Goal: Information Seeking & Learning: Find specific fact

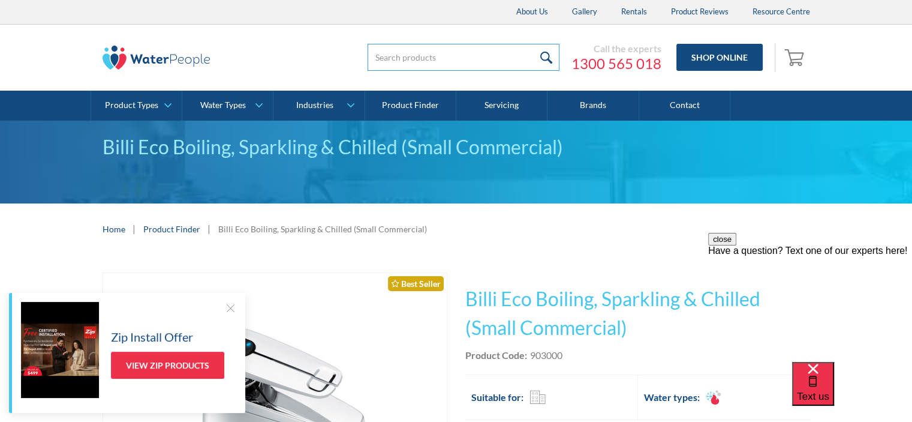
click at [391, 58] on input "search" at bounding box center [464, 57] width 192 height 27
type input "901000"
click at [534, 44] on input "submit" at bounding box center [547, 57] width 26 height 27
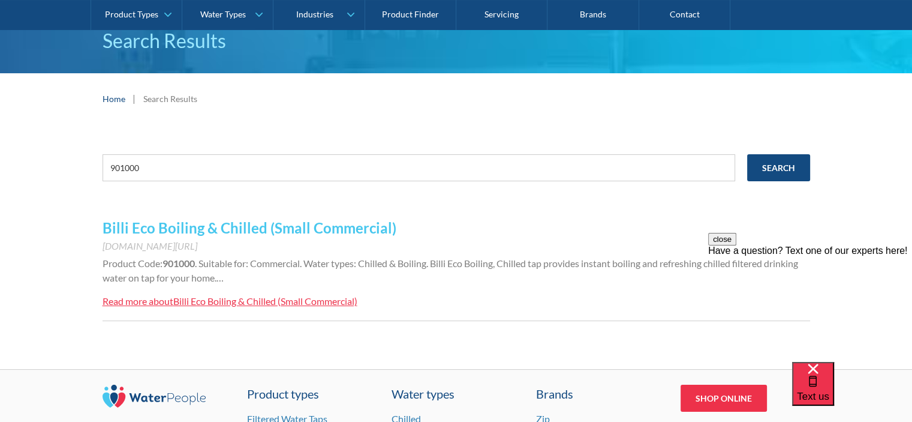
scroll to position [151, 0]
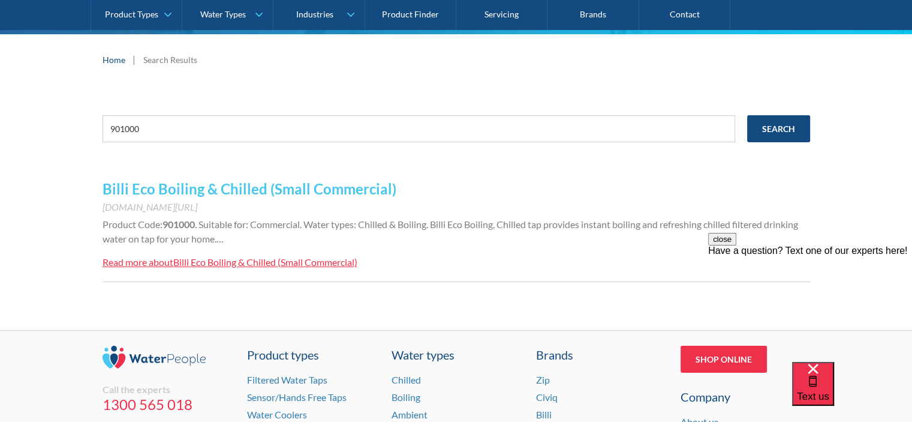
click at [186, 188] on link "Billi Eco Boiling & Chilled (Small Commercial)" at bounding box center [250, 188] width 294 height 17
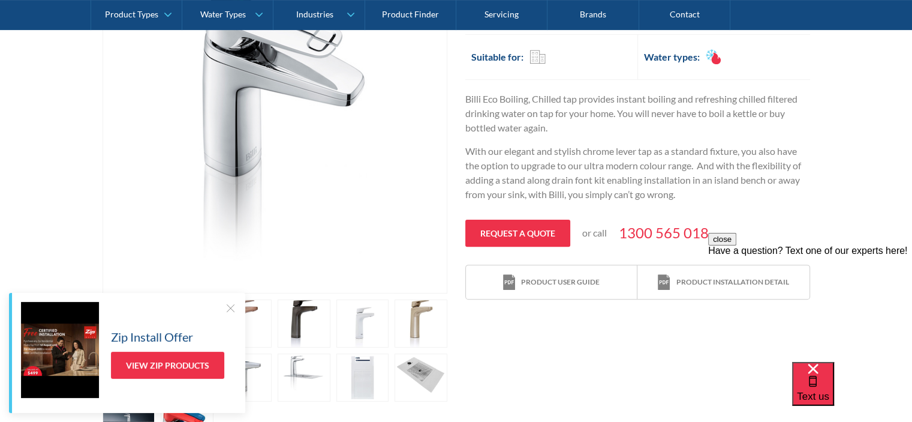
scroll to position [346, 0]
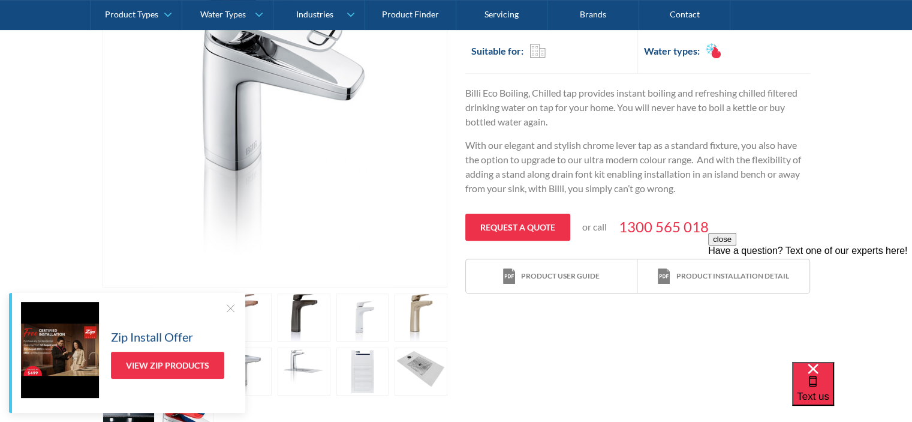
click at [835, 150] on div "Play video Fits Most Brands Best Seller No items found. This tap design is incl…" at bounding box center [456, 187] width 912 height 559
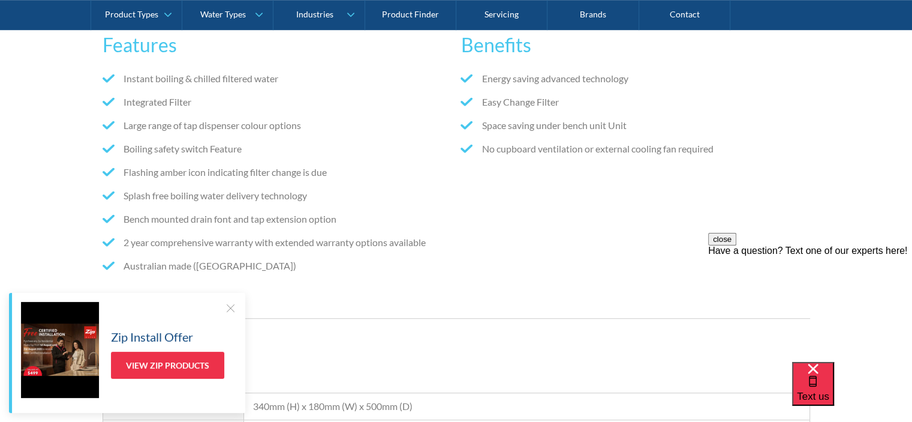
scroll to position [868, 0]
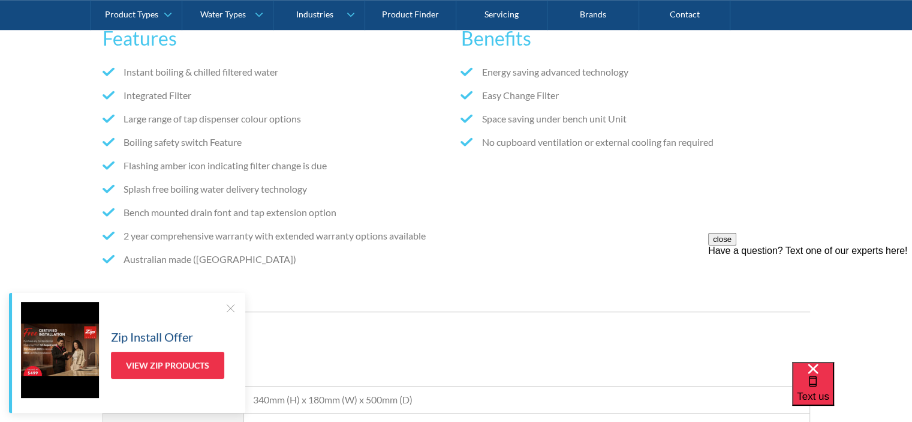
click at [230, 306] on div at bounding box center [230, 308] width 12 height 12
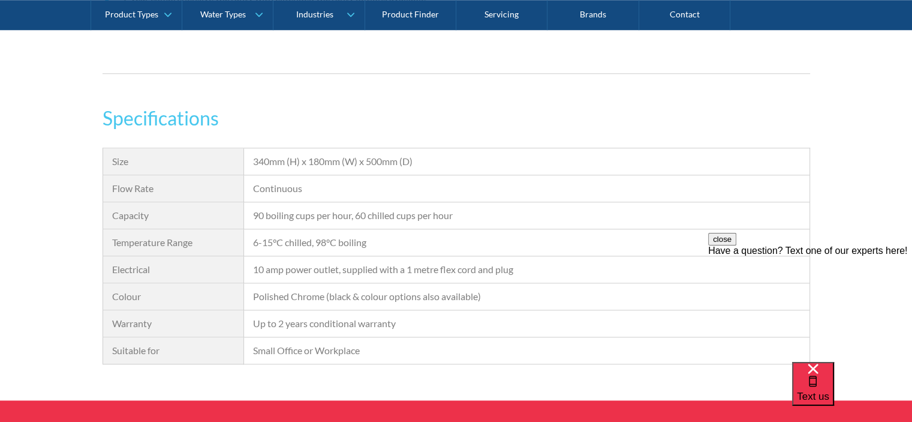
scroll to position [1106, 0]
click at [41, 272] on div "Specifications Size 340mm (H) x 180mm (W) x 500mm (D) Flow Rate Continuous Capa…" at bounding box center [456, 251] width 912 height 296
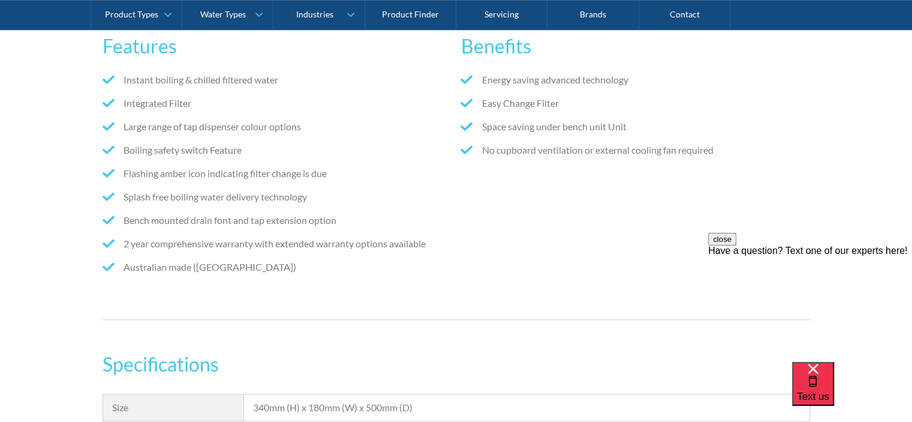
scroll to position [878, 0]
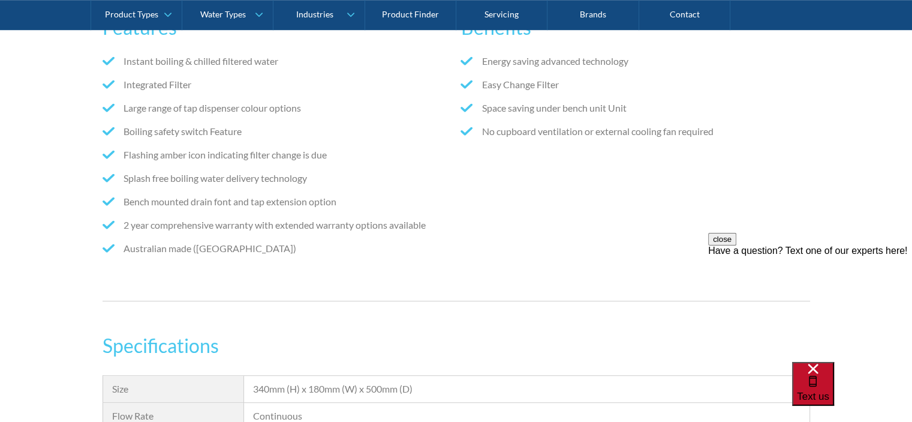
click at [829, 390] on span "Text us" at bounding box center [813, 395] width 32 height 11
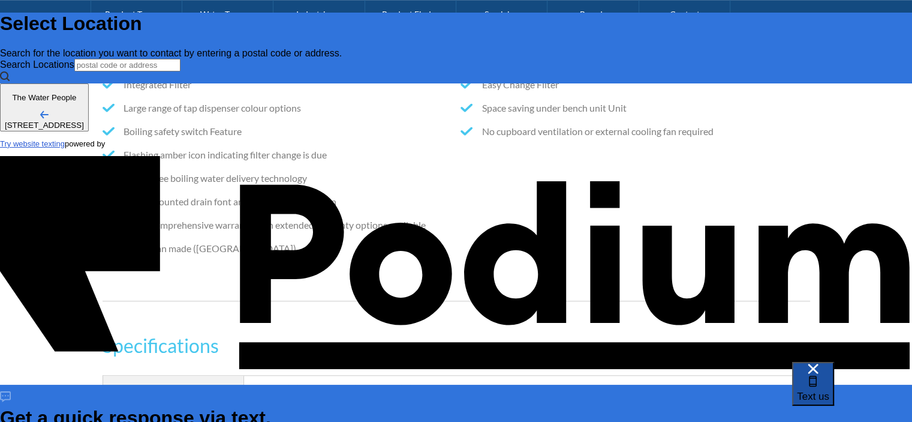
scroll to position [0, 0]
type input "Des Hardiman"
type Phone "0448 792 832"
type input "Des Hardiman"
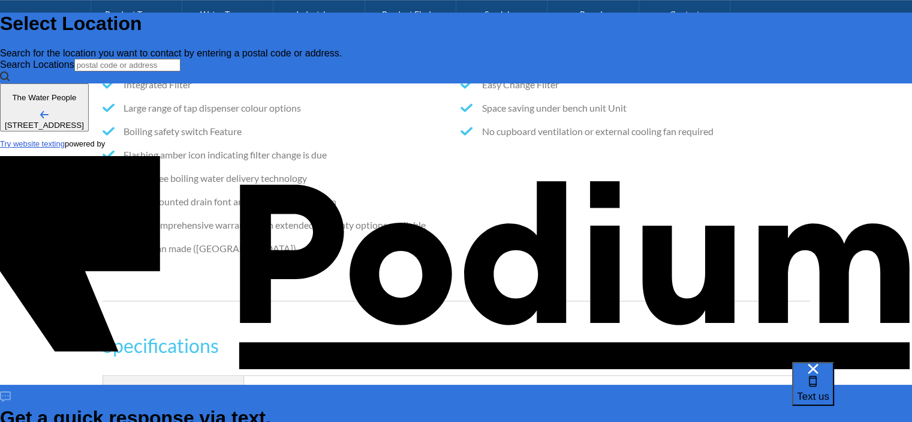
type textarea "P"
type textarea "x"
type textarea "Pr"
type textarea "Pri"
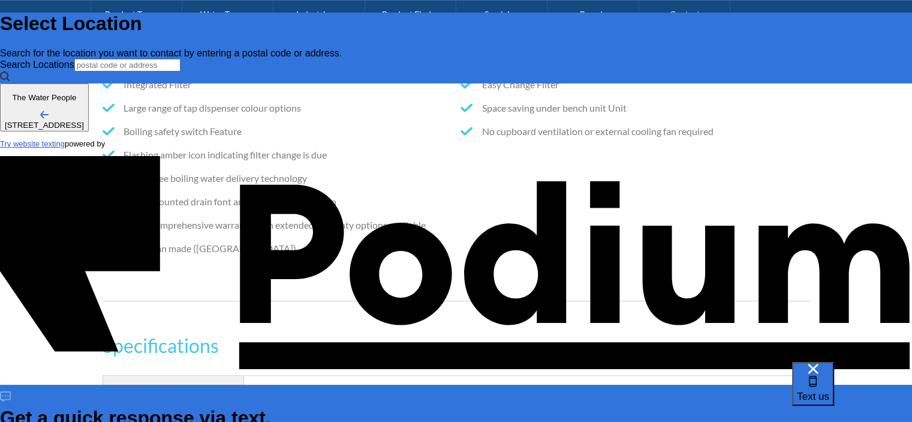
type textarea "x"
type textarea "Pric"
type textarea "x"
type textarea "Price"
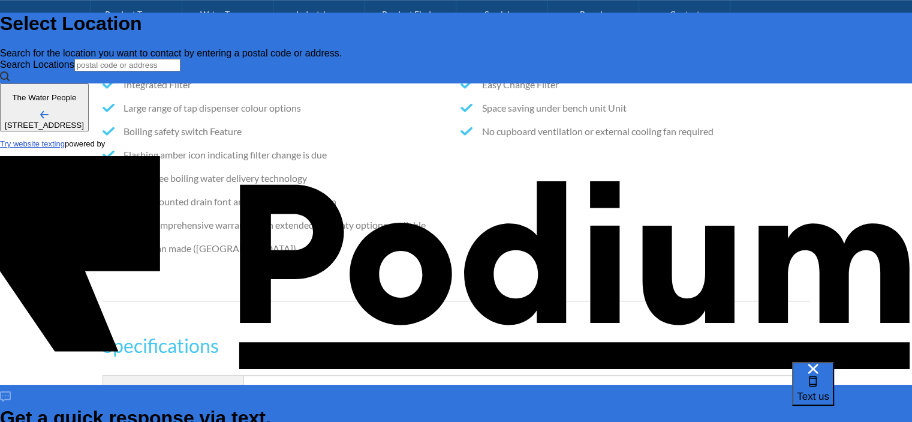
type textarea "x"
type textarea "Price pl"
type textarea "x"
type textarea "Price ple"
type textarea "x"
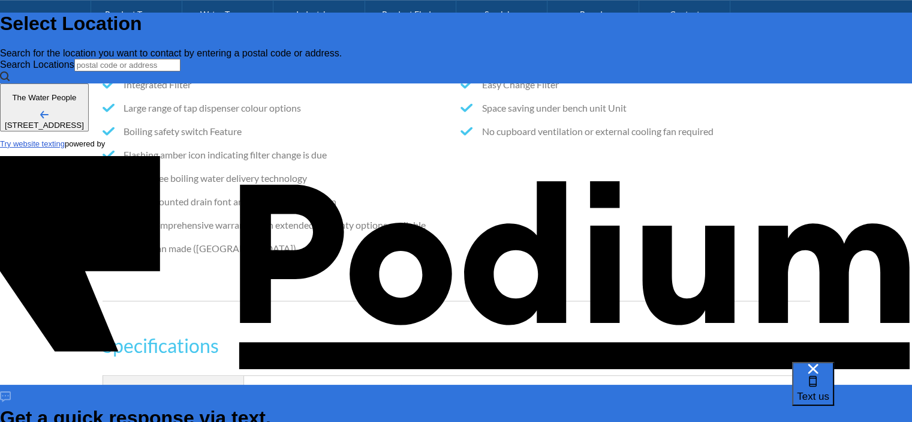
type textarea "Price plea"
type textarea "x"
type textarea "Price please"
type textarea "x"
type textarea "Price please,"
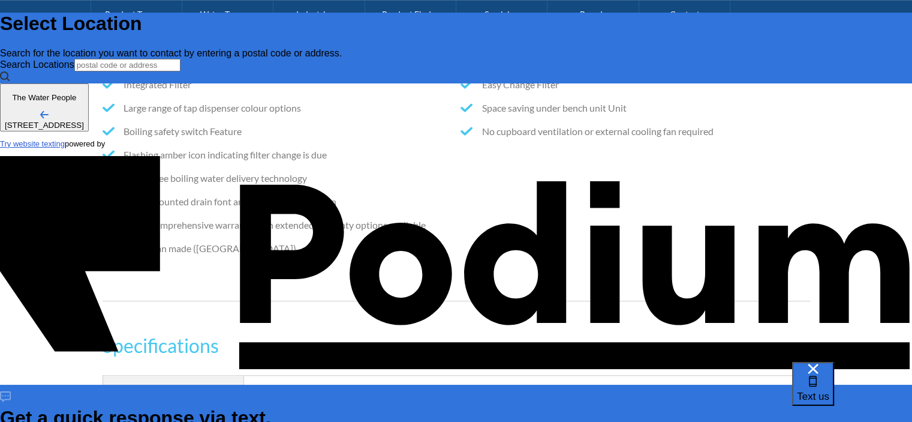
type textarea "x"
type textarea "Price please, a"
type textarea "x"
type textarea "Price please, an"
type textarea "x"
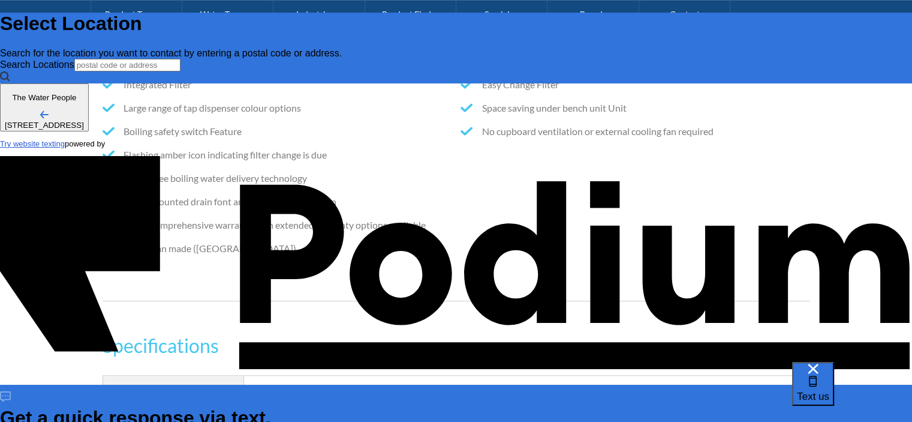
type textarea "Price please, and"
type textarea "x"
type textarea "Price please, and"
type textarea "x"
type textarea "Price please, and ca"
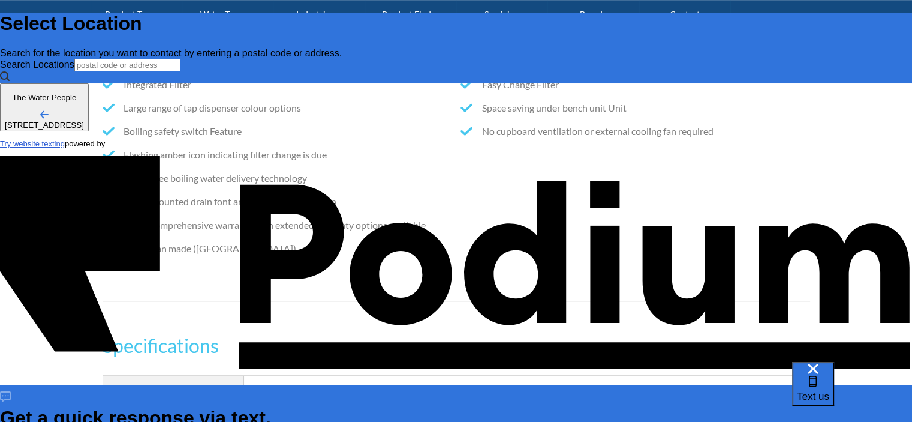
type textarea "x"
type textarea "Price please, and can"
type textarea "x"
type textarea "Price please, and can"
type textarea "x"
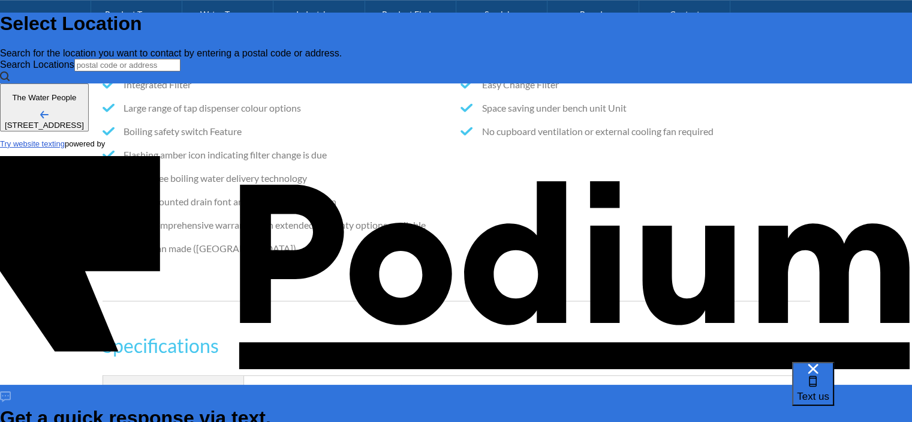
type textarea "Price please, and can i"
type textarea "Price please, and can it"
type textarea "x"
type textarea "Price please, and can it b"
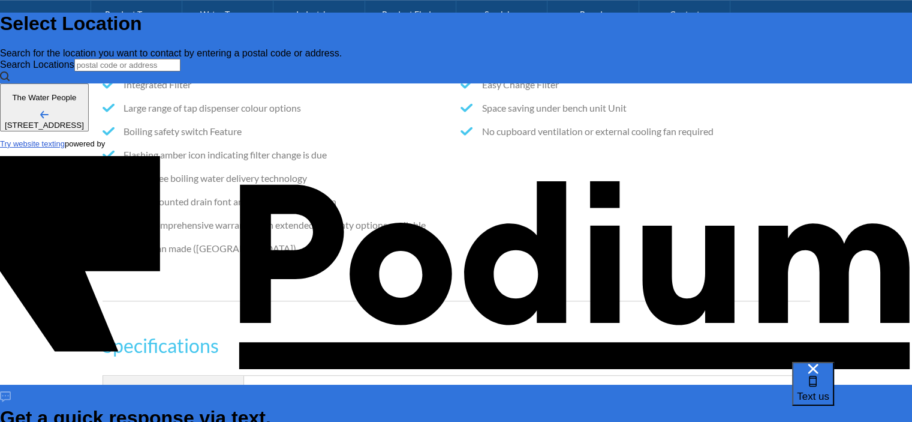
type textarea "x"
type textarea "Price please, and can it be"
type textarea "x"
type textarea "Price please, and can it be i"
type textarea "x"
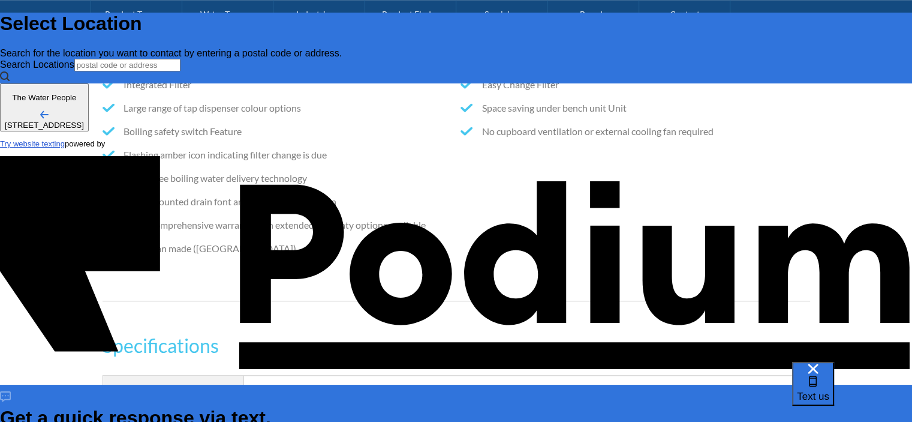
type textarea "Price please, and can it be in"
type textarea "x"
type textarea "Price please, and can it be inst"
type textarea "x"
type textarea "Price please, and can it be insta"
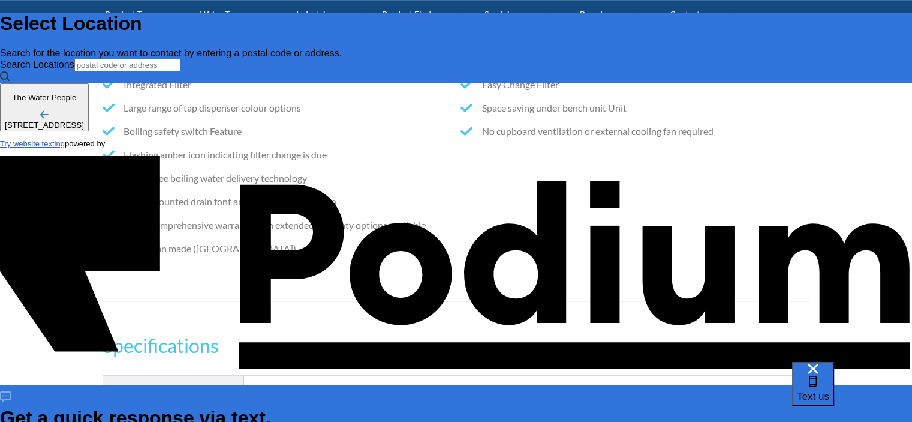
type textarea "x"
type textarea "Price please, and can it be install"
type textarea "x"
type textarea "Price please, and can it be installed"
type textarea "x"
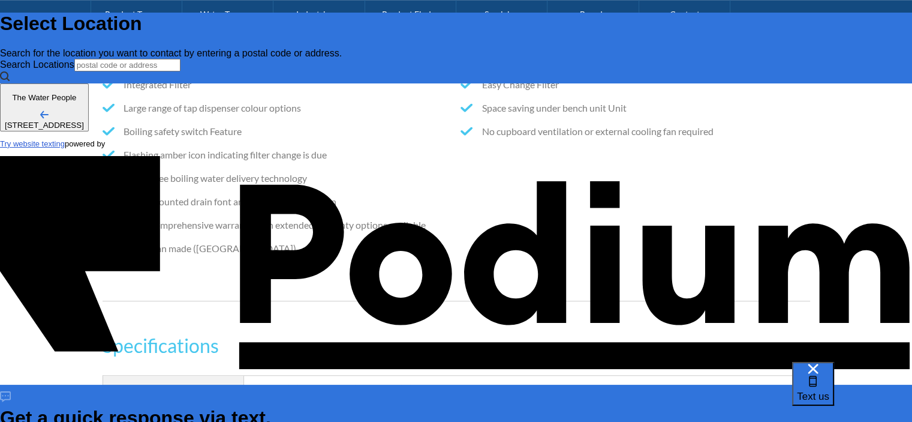
scroll to position [7, 0]
type textarea "Price please, and can it be installed"
type textarea "x"
type textarea "Price please, and can it be installed D"
type textarea "x"
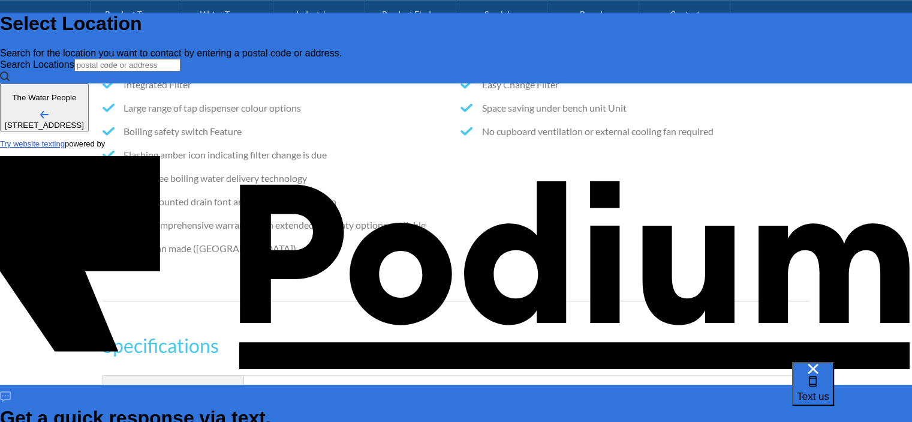
scroll to position [0, 0]
type textarea "Price please, and can it be installed DY"
type textarea "x"
type textarea "Price please, and can it be installed DYO"
type textarea "x"
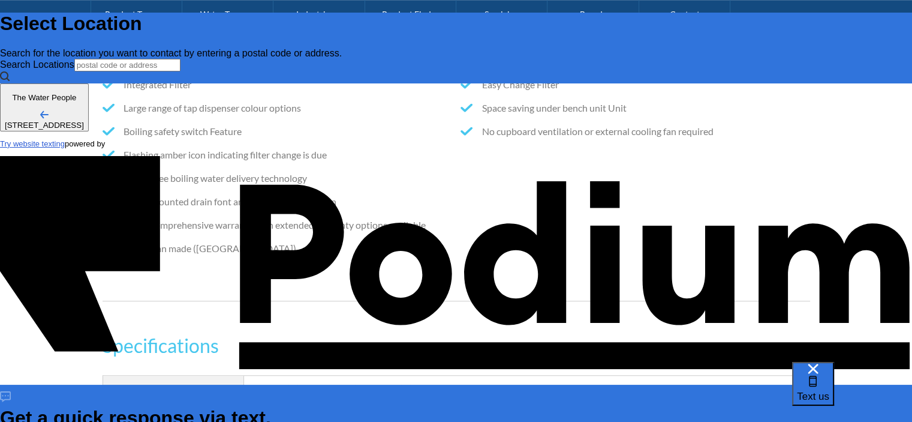
type textarea "Price please, and can it be installed DYO"
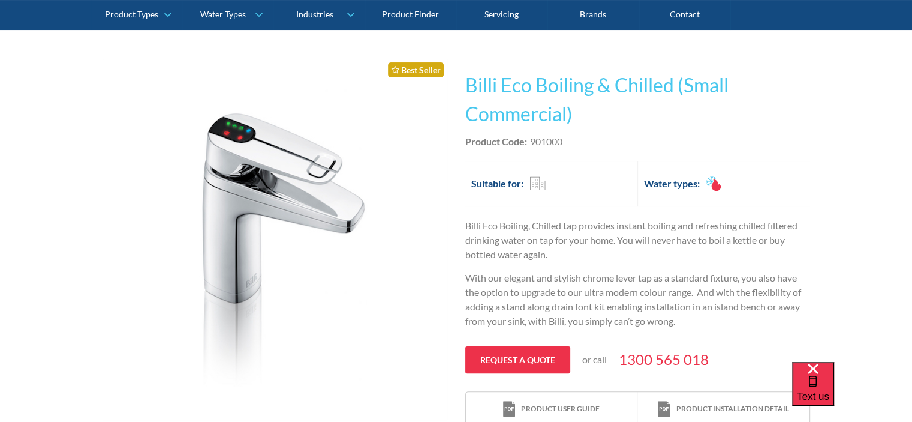
scroll to position [223, 0]
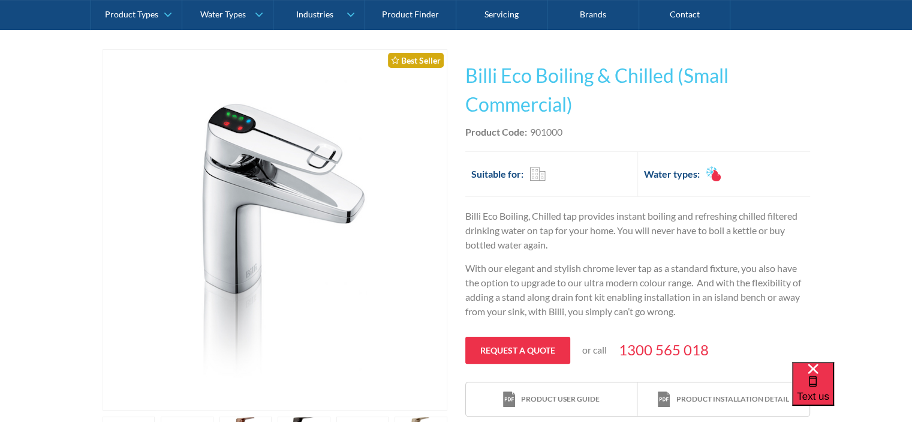
click at [376, 119] on img "open lightbox" at bounding box center [275, 230] width 238 height 360
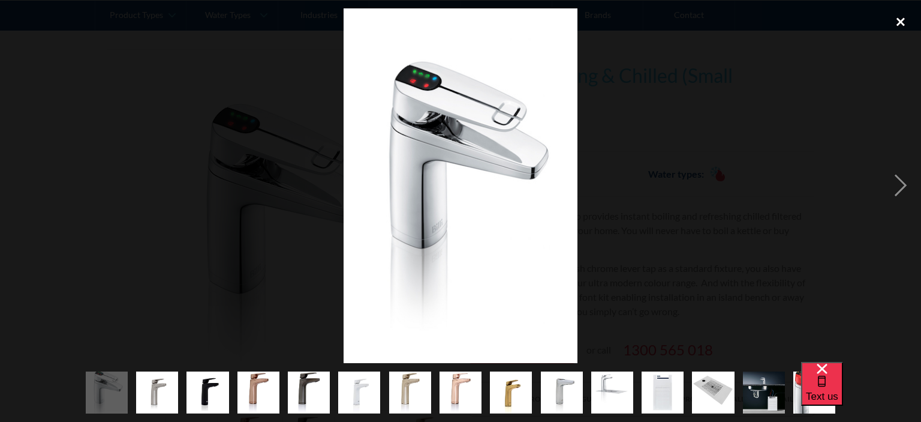
click at [898, 23] on div "close lightbox" at bounding box center [900, 21] width 41 height 26
